Goal: Check status: Check status

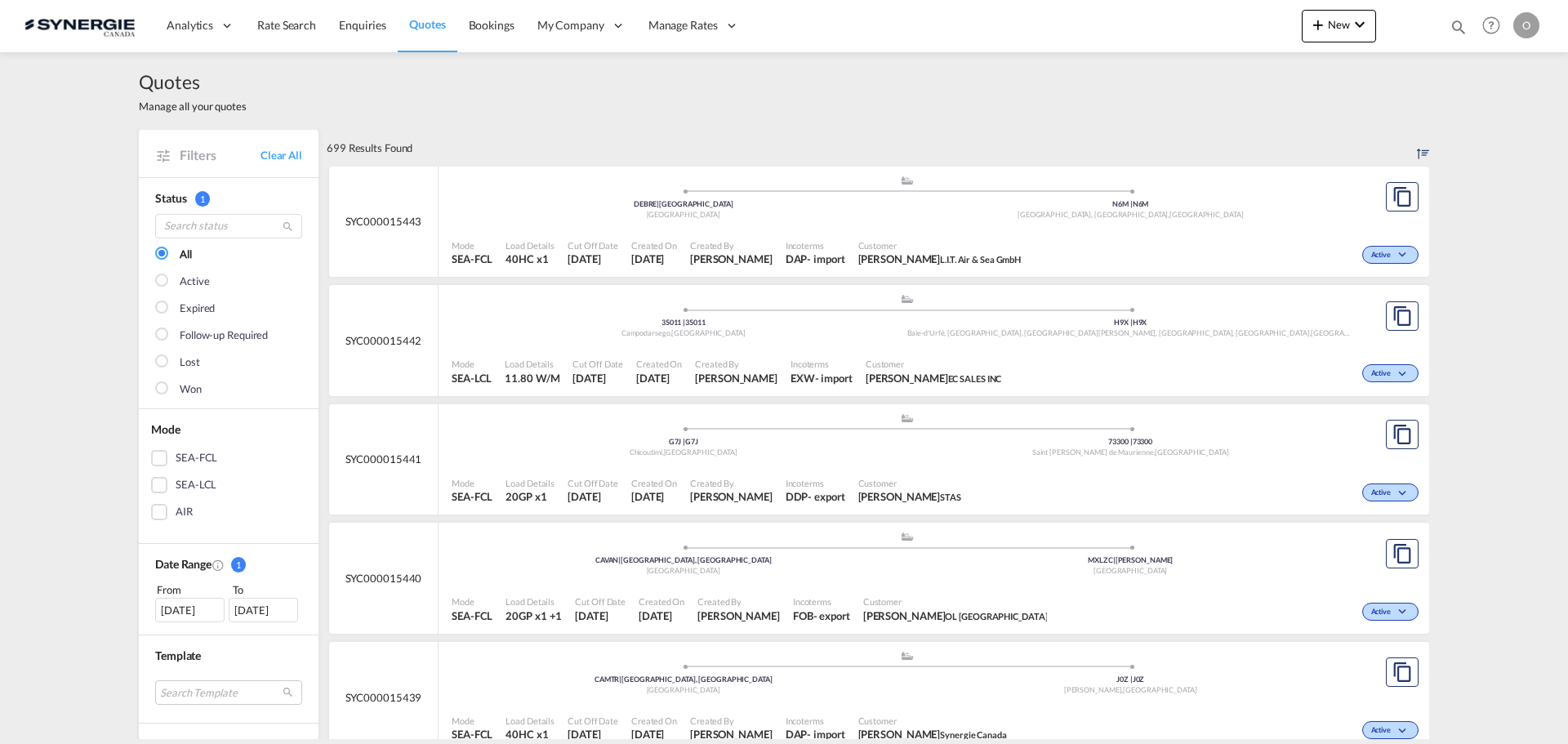
click at [1452, 27] on md-icon "icon-magnify" at bounding box center [1458, 27] width 18 height 18
click at [1226, 27] on select "Bookings Quotes Enquiries" at bounding box center [1198, 27] width 78 height 29
select select "Quotes"
click at [1160, 12] on select "Bookings Quotes Enquiries" at bounding box center [1198, 27] width 78 height 29
click at [1262, 29] on input at bounding box center [1336, 26] width 204 height 28
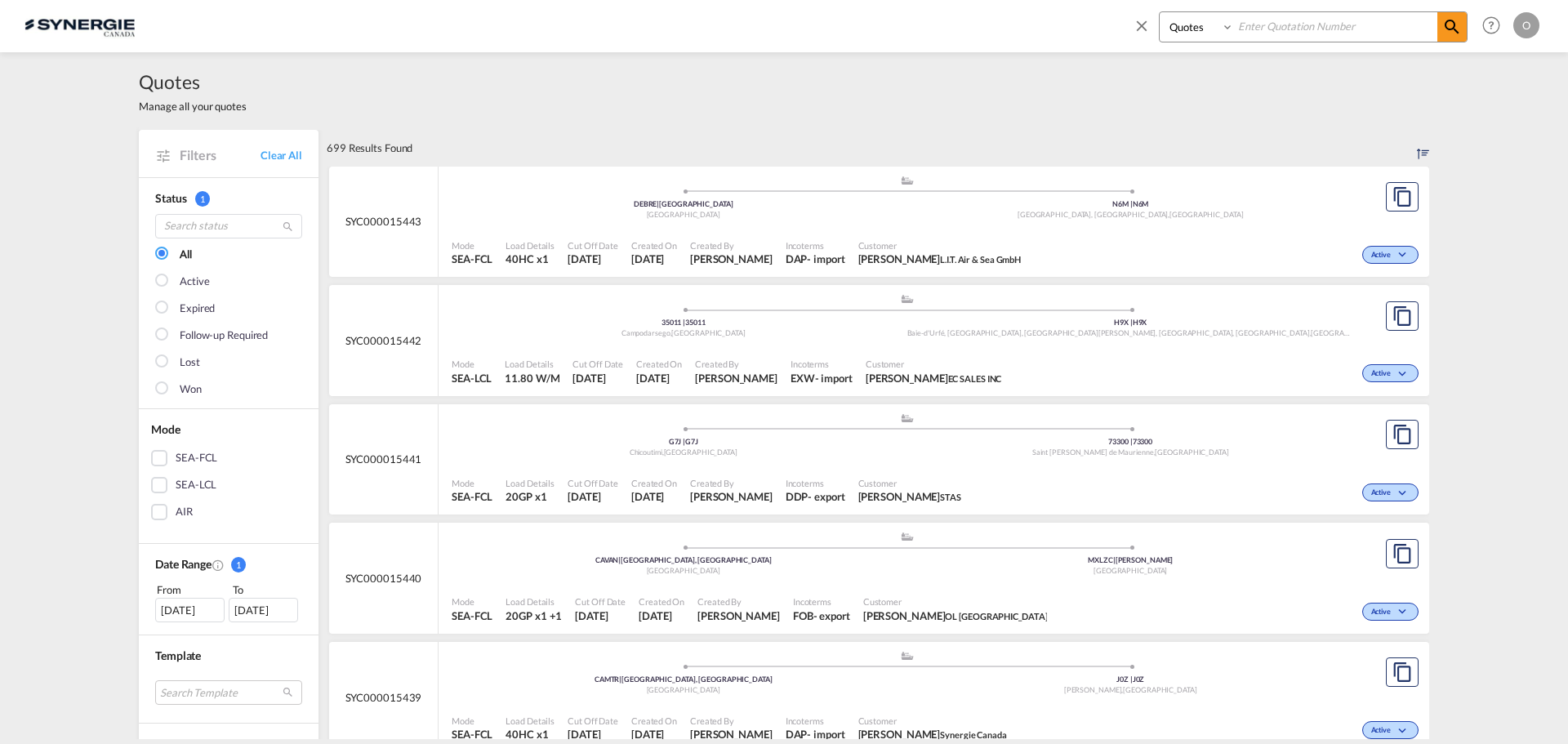
paste input "SYC000013890"
type input "SYC000013890"
click at [1452, 32] on md-icon "icon-magnify" at bounding box center [1452, 27] width 20 height 20
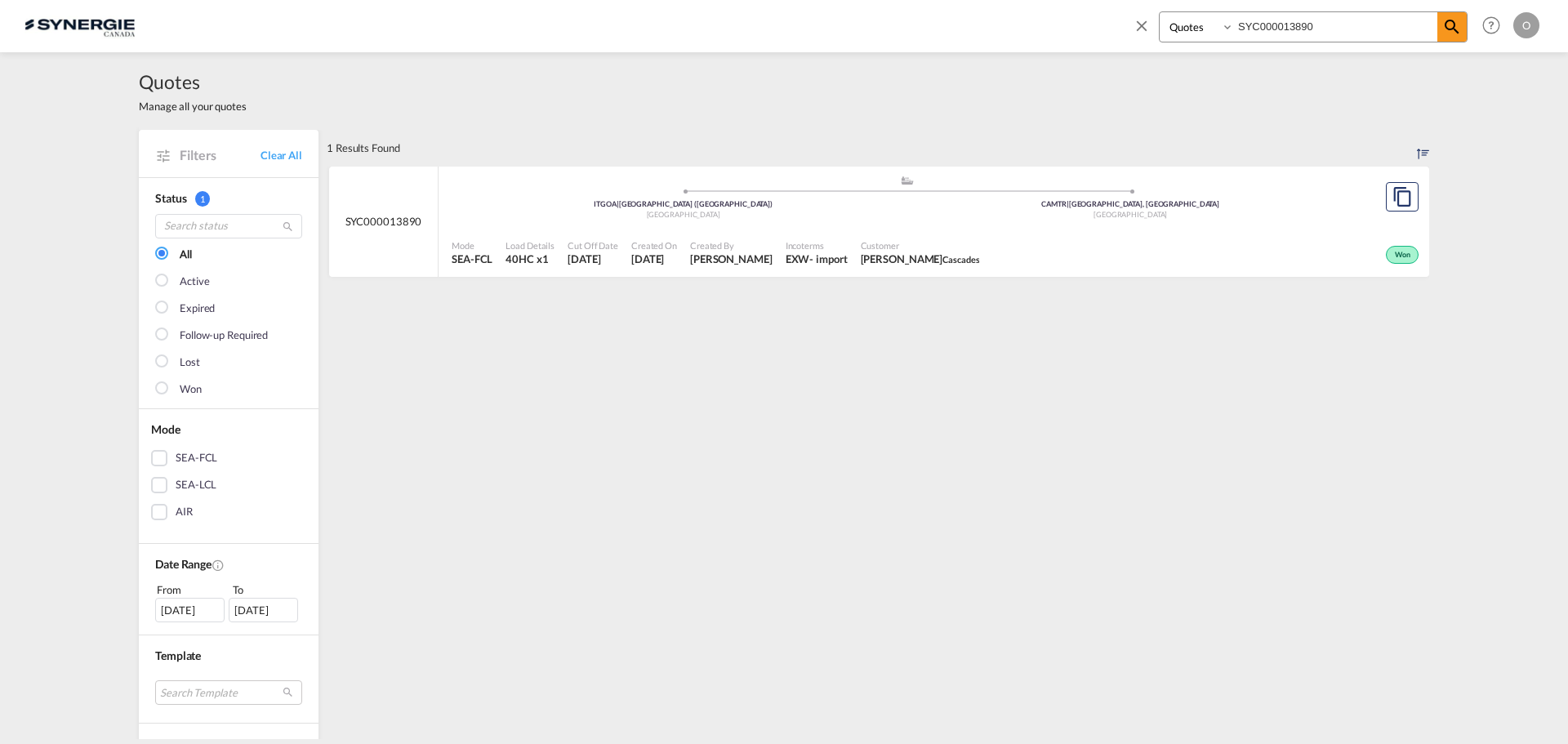
click at [1404, 253] on span "Won" at bounding box center [1405, 255] width 20 height 11
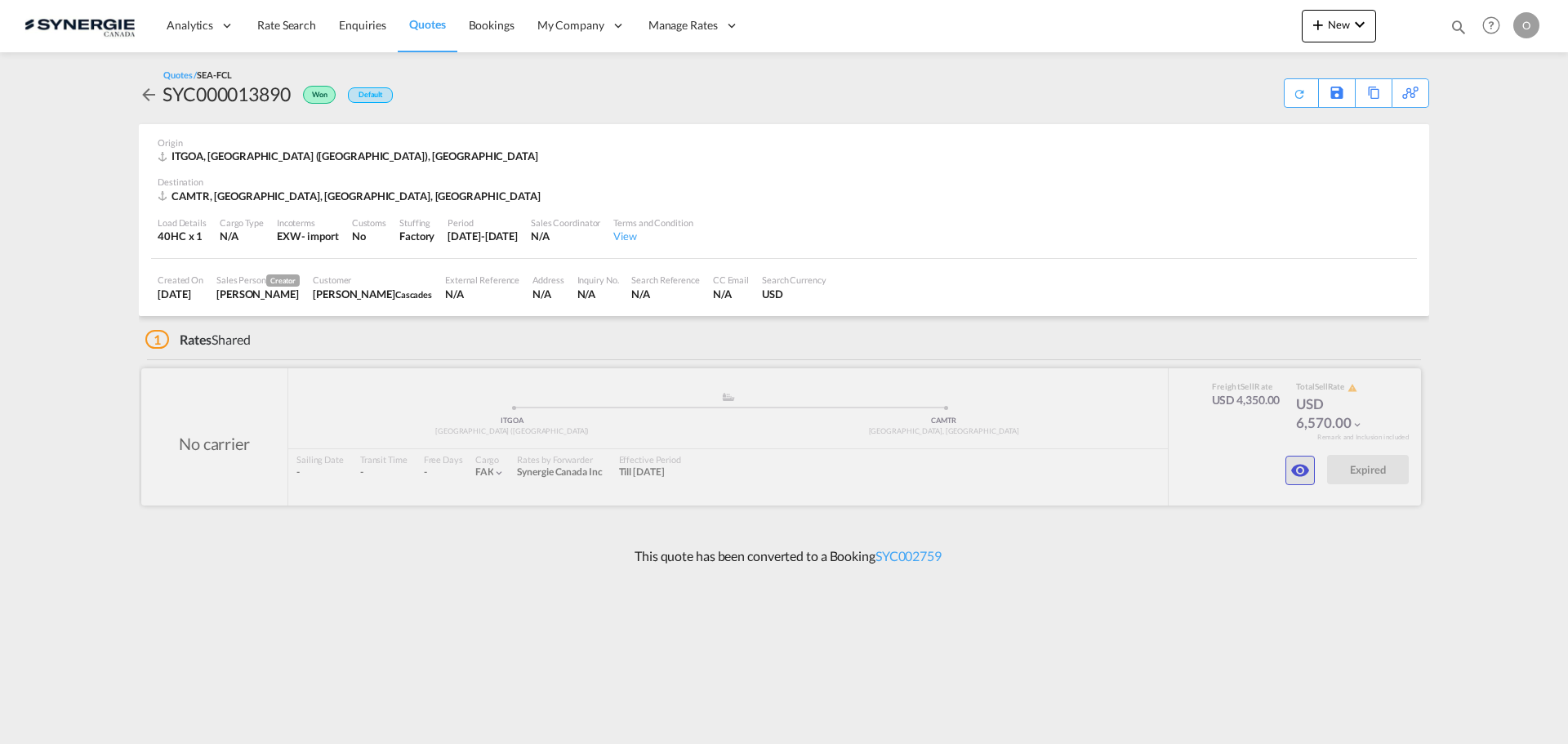
click at [1304, 465] on md-icon "icon-eye" at bounding box center [1300, 470] width 20 height 20
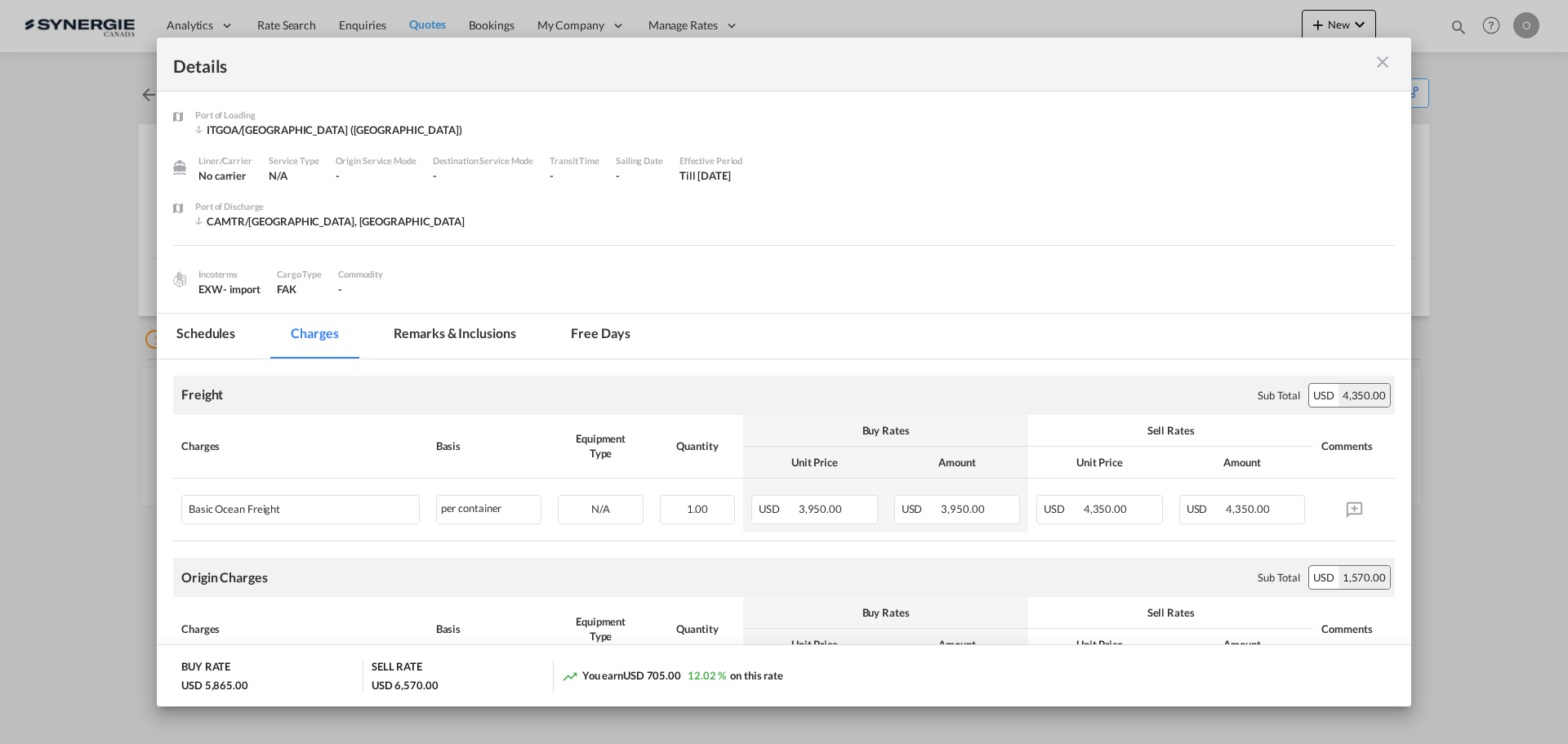
click at [493, 327] on md-tab-item "Remarks & Inclusions" at bounding box center [454, 336] width 161 height 45
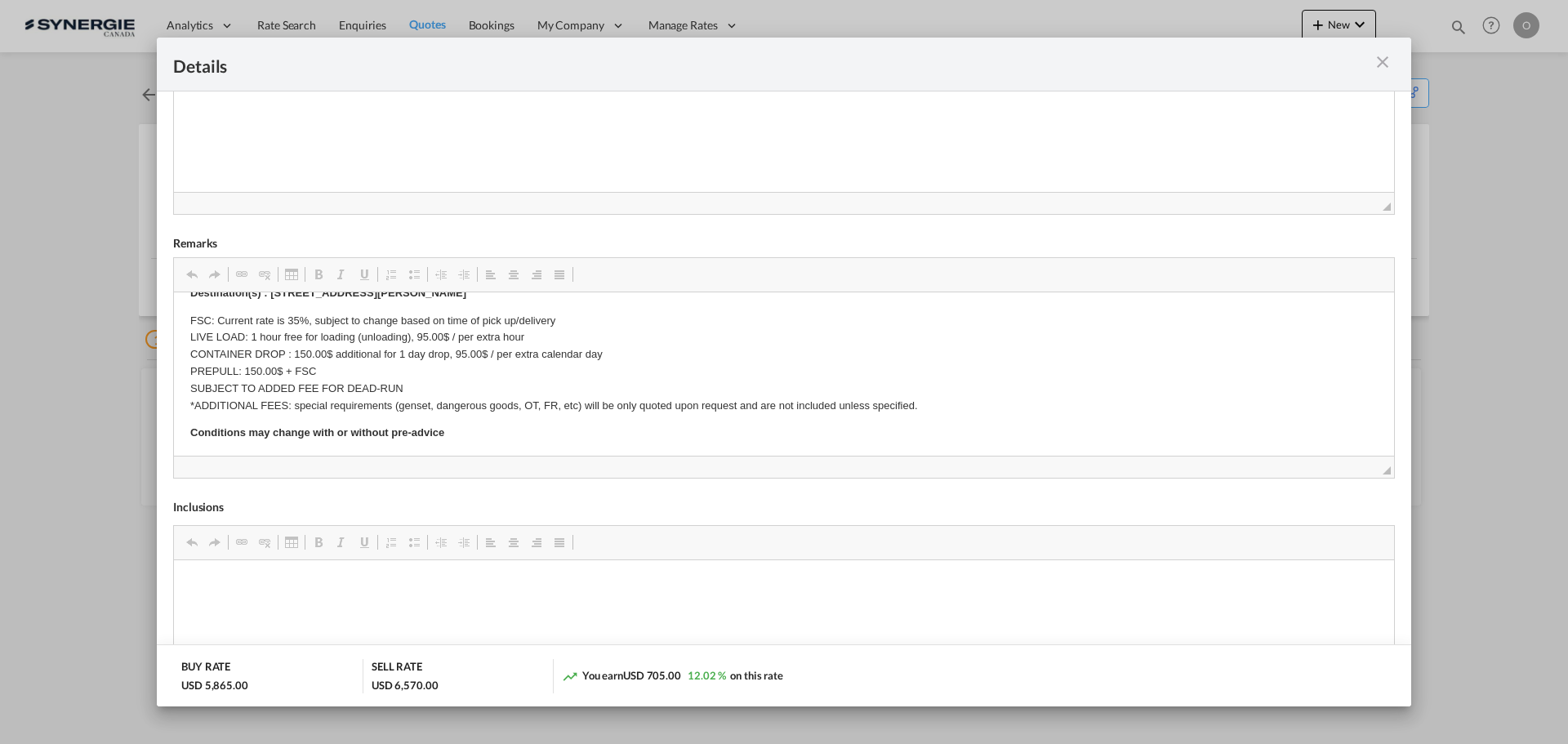
scroll to position [370, 0]
